Goal: Transaction & Acquisition: Book appointment/travel/reservation

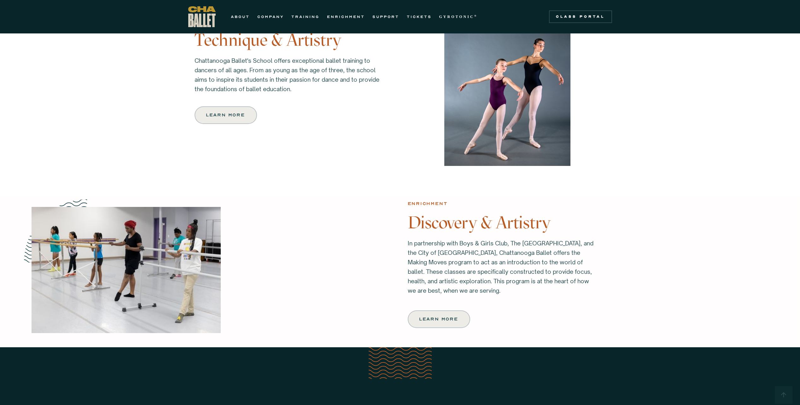
scroll to position [575, 0]
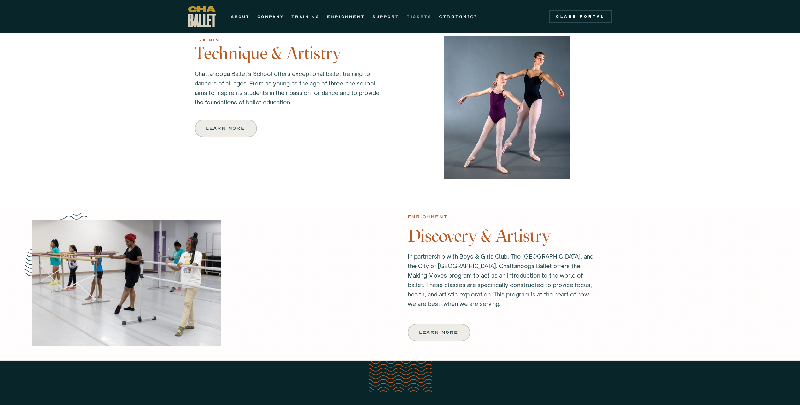
click at [424, 17] on link "TICKETS" at bounding box center [419, 17] width 25 height 8
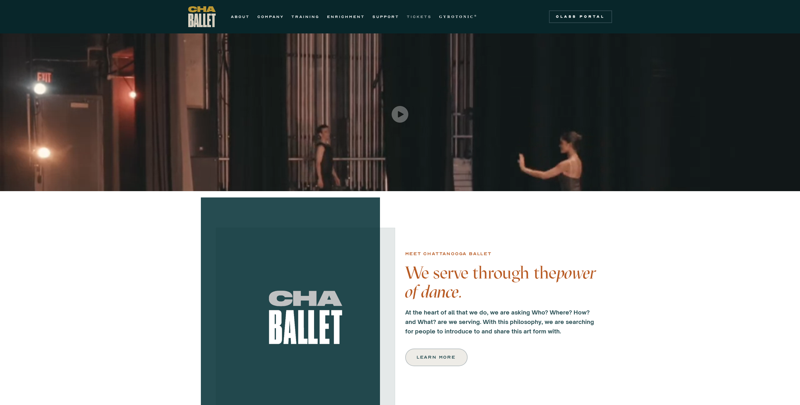
click at [424, 18] on link "TICKETS" at bounding box center [419, 17] width 25 height 8
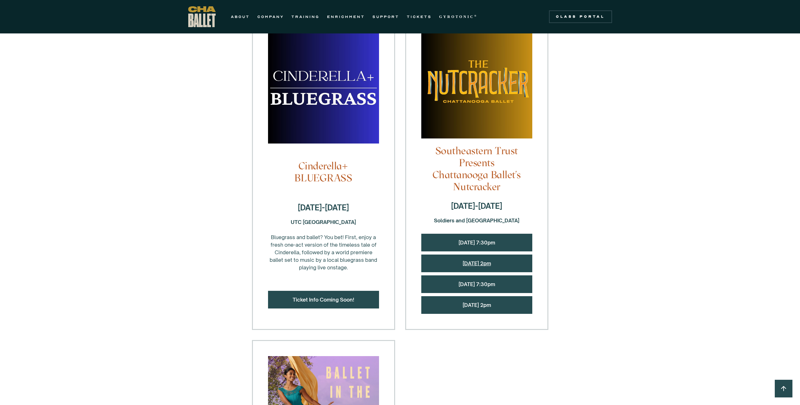
scroll to position [497, 0]
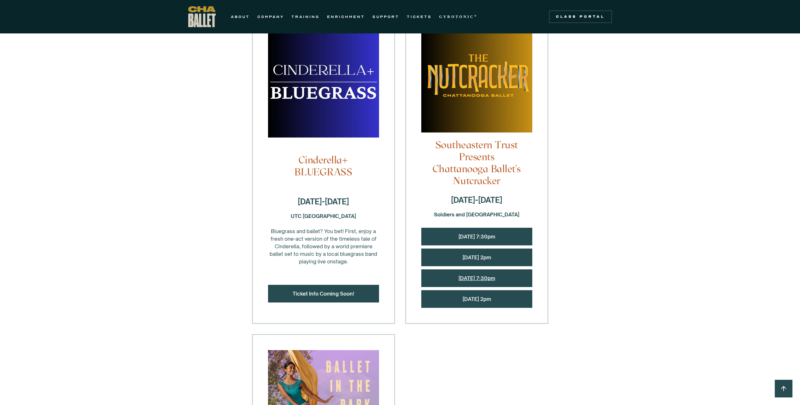
click at [491, 279] on link "Saturday, 12/13 @ 7:30pm" at bounding box center [477, 278] width 37 height 6
